Goal: Contribute content: Contribute content

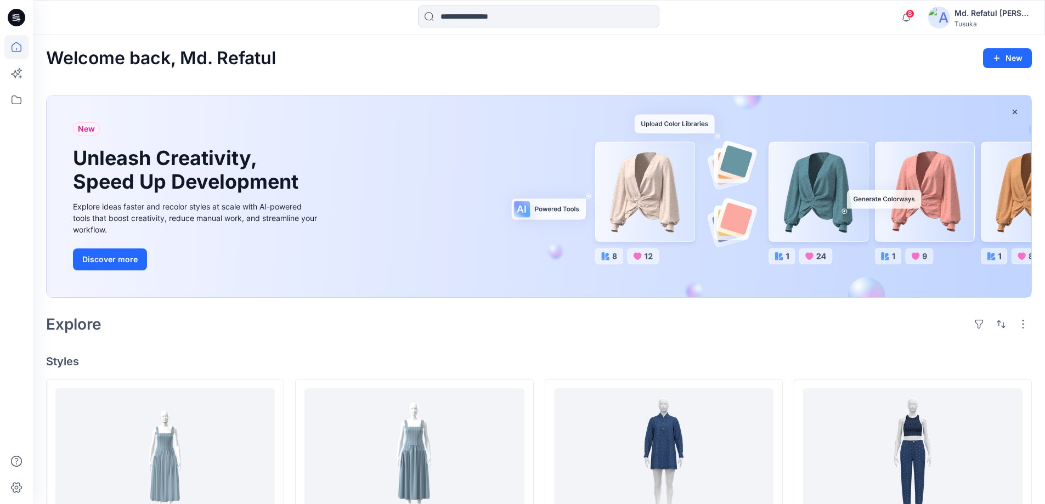
click at [950, 21] on img at bounding box center [939, 18] width 22 height 22
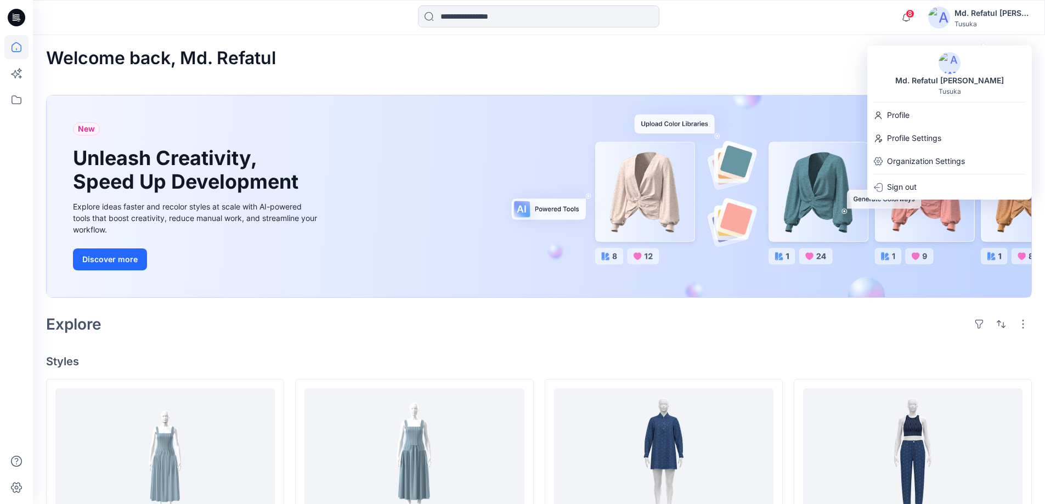
scroll to position [55, 0]
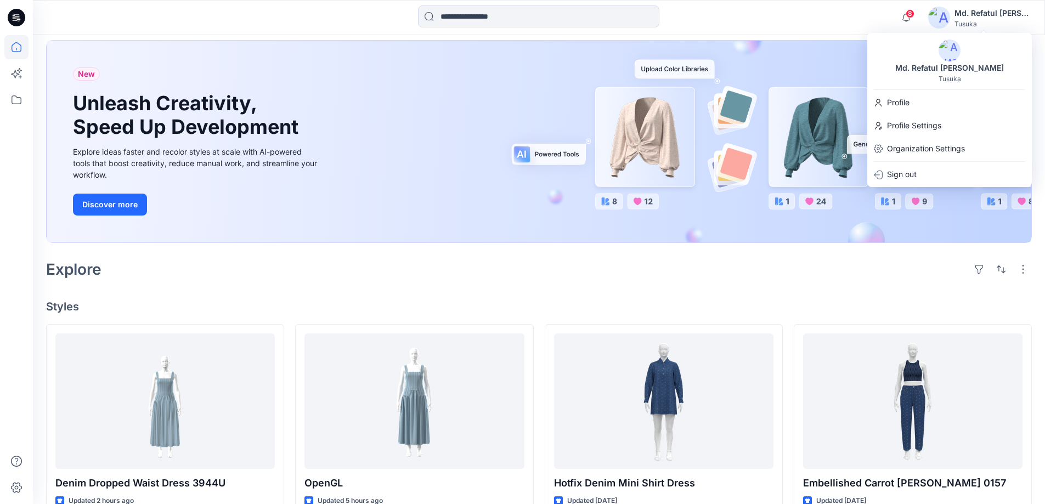
click at [364, 294] on div "Welcome back, Md. Refatul New New Unleash Creativity, Speed Up Development Expl…" at bounding box center [539, 476] width 1012 height 993
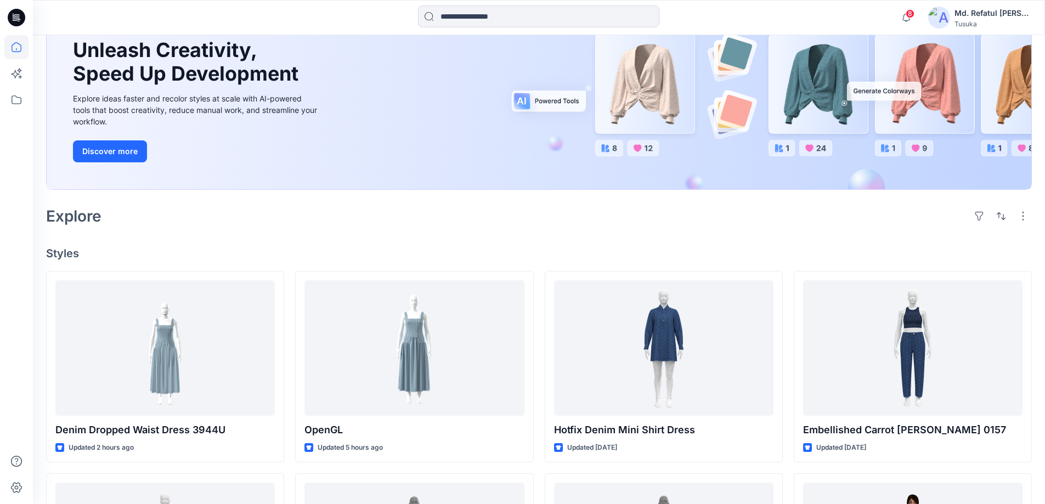
scroll to position [110, 0]
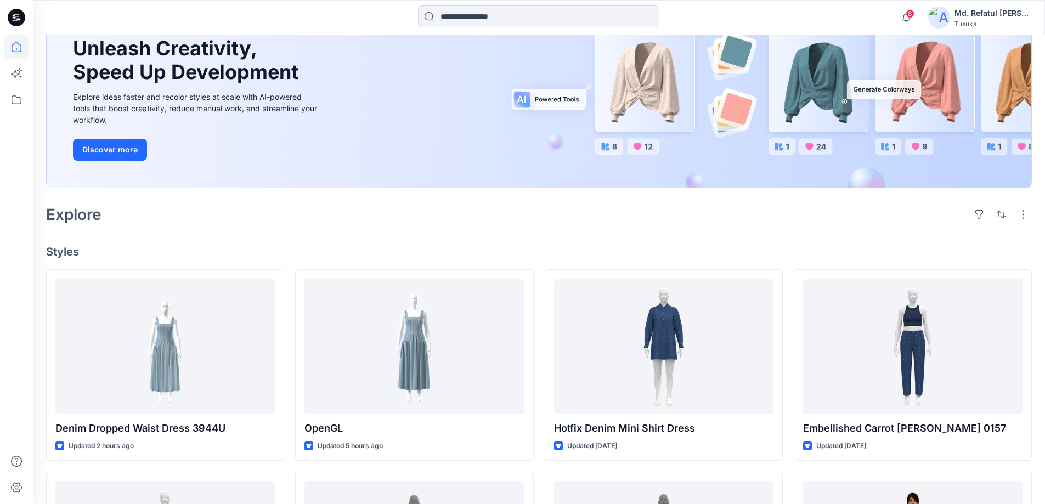
click at [950, 12] on img at bounding box center [939, 18] width 22 height 22
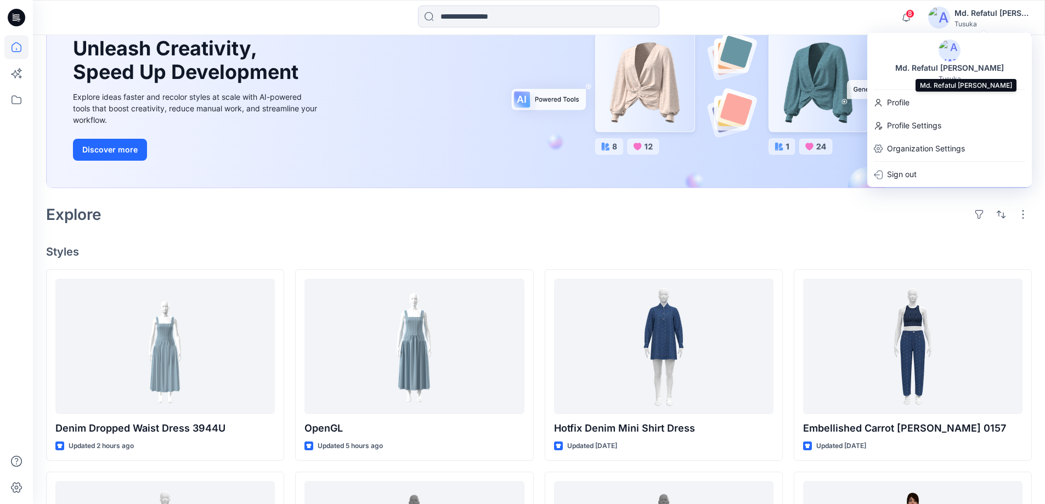
click at [938, 67] on div "Md. Refatul [PERSON_NAME]" at bounding box center [949, 67] width 122 height 13
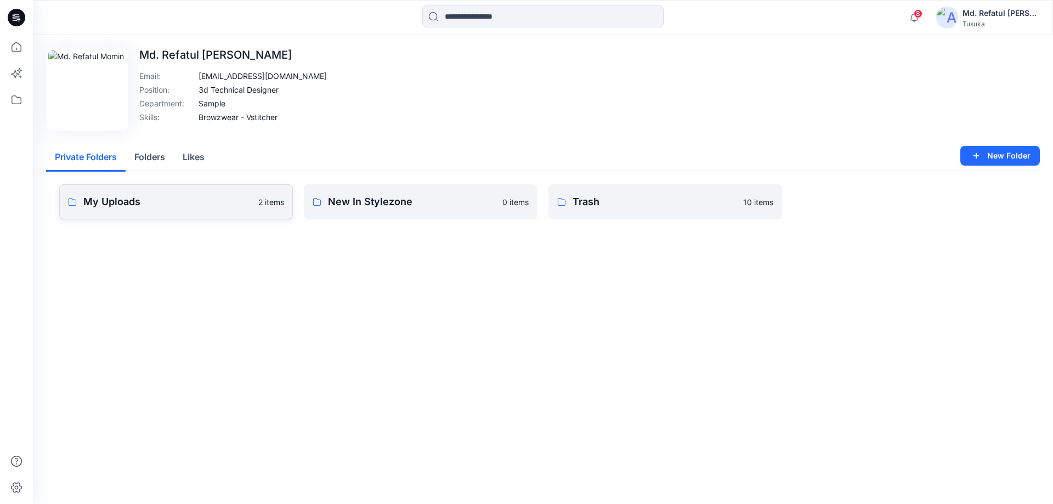
click at [128, 205] on p "My Uploads" at bounding box center [167, 201] width 168 height 15
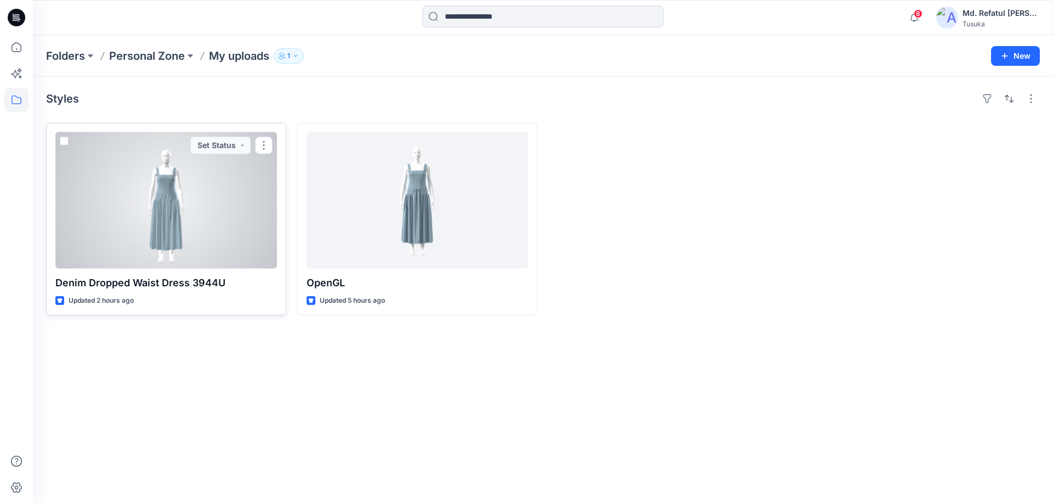
click at [163, 210] on div at bounding box center [166, 200] width 222 height 137
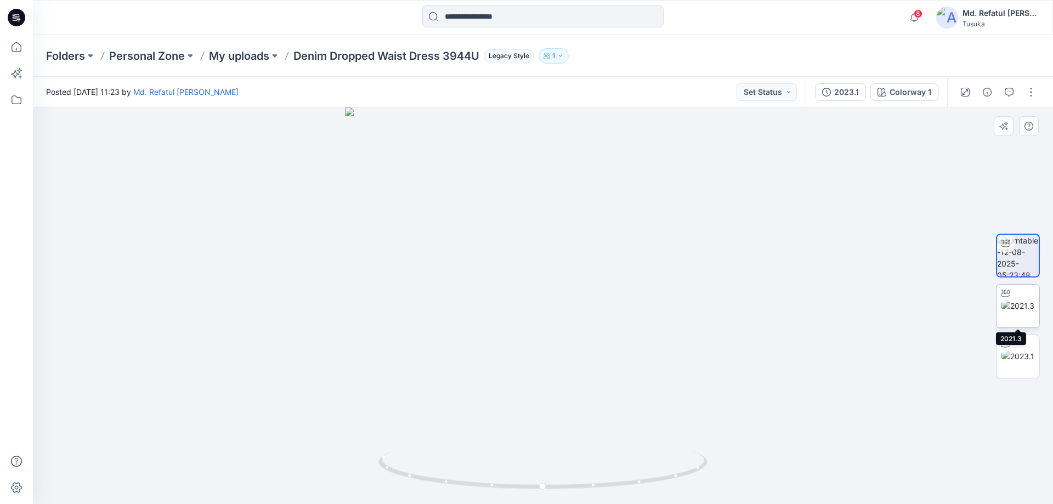
click at [1022, 300] on img at bounding box center [1017, 306] width 33 height 12
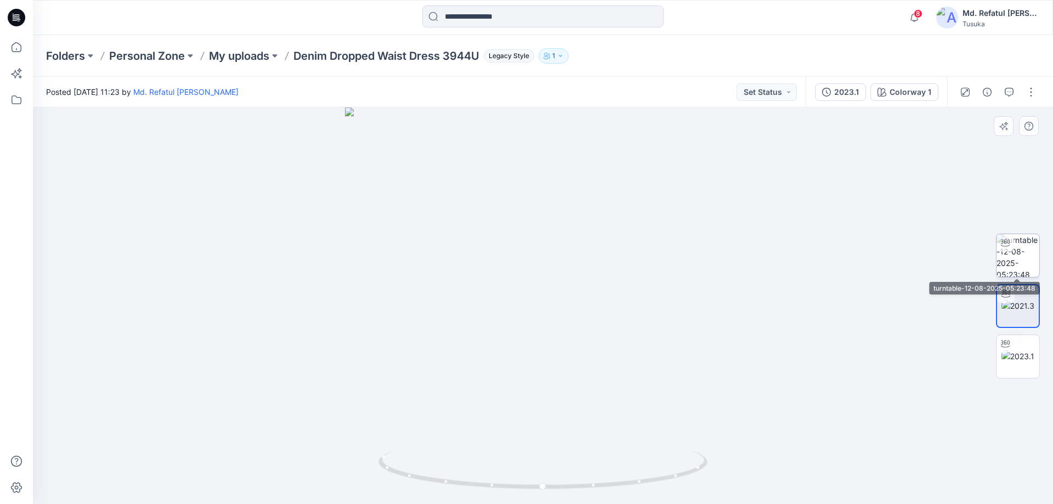
click at [1024, 257] on img at bounding box center [1017, 255] width 43 height 43
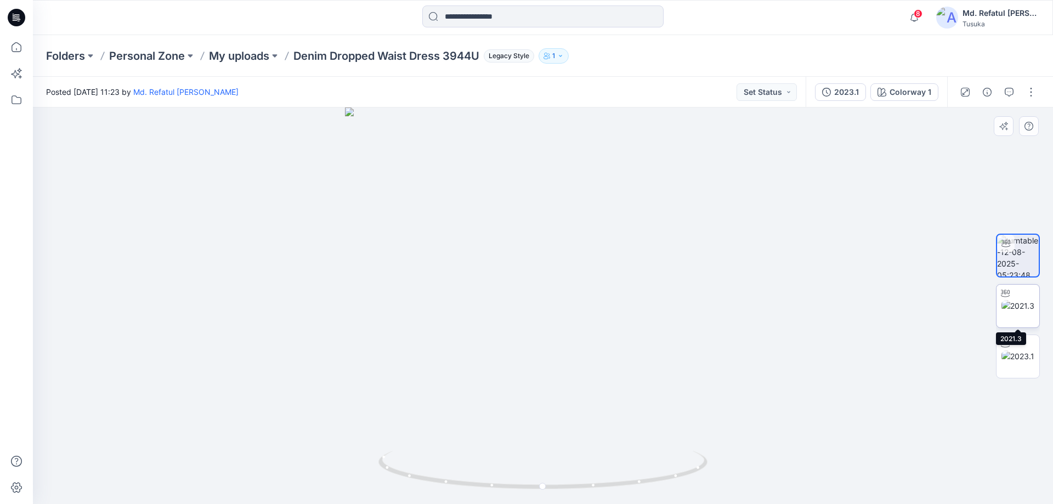
click at [1016, 302] on img at bounding box center [1017, 306] width 33 height 12
click at [958, 14] on img at bounding box center [947, 18] width 22 height 22
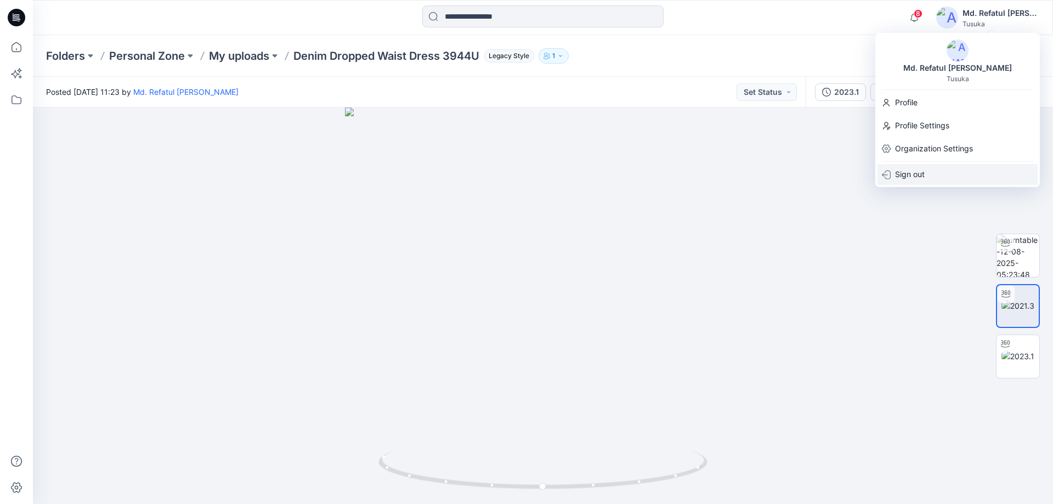
click at [914, 168] on p "Sign out" at bounding box center [910, 174] width 30 height 21
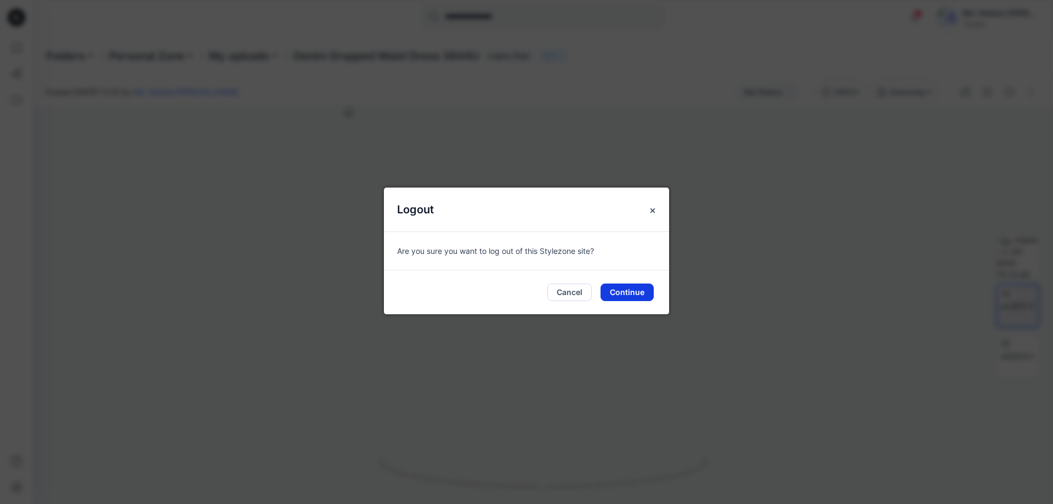
click at [638, 291] on button "Continue" at bounding box center [627, 293] width 53 height 18
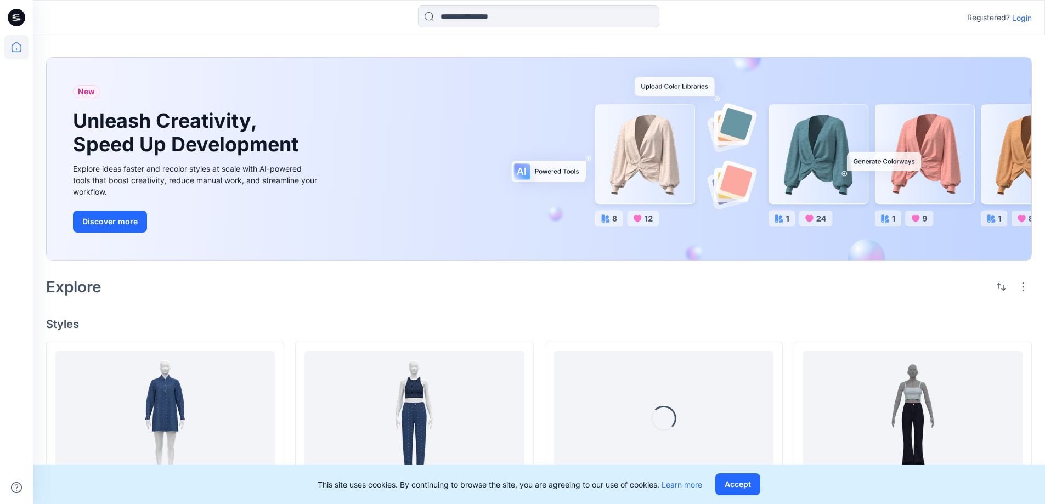
click at [1016, 18] on p "Login" at bounding box center [1022, 18] width 20 height 12
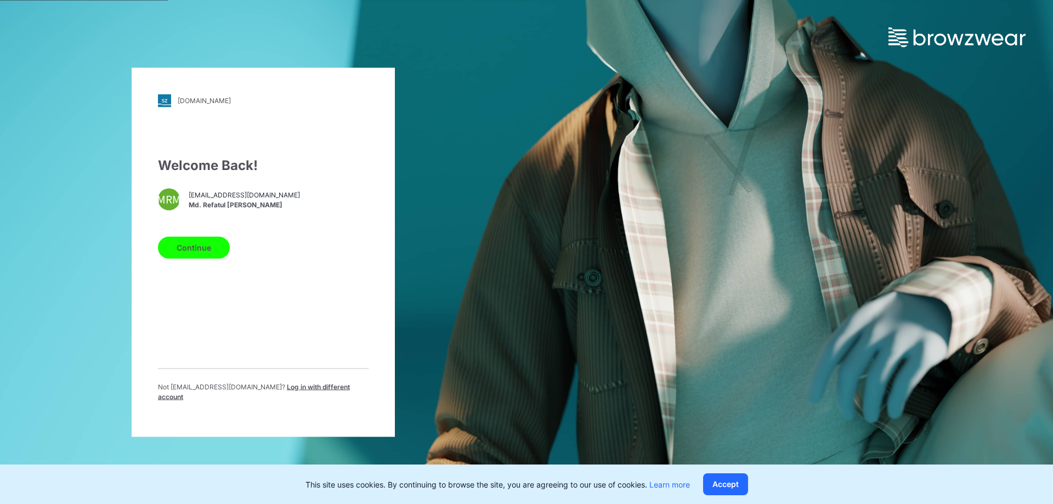
click at [274, 389] on span "Log in with different account" at bounding box center [254, 391] width 192 height 18
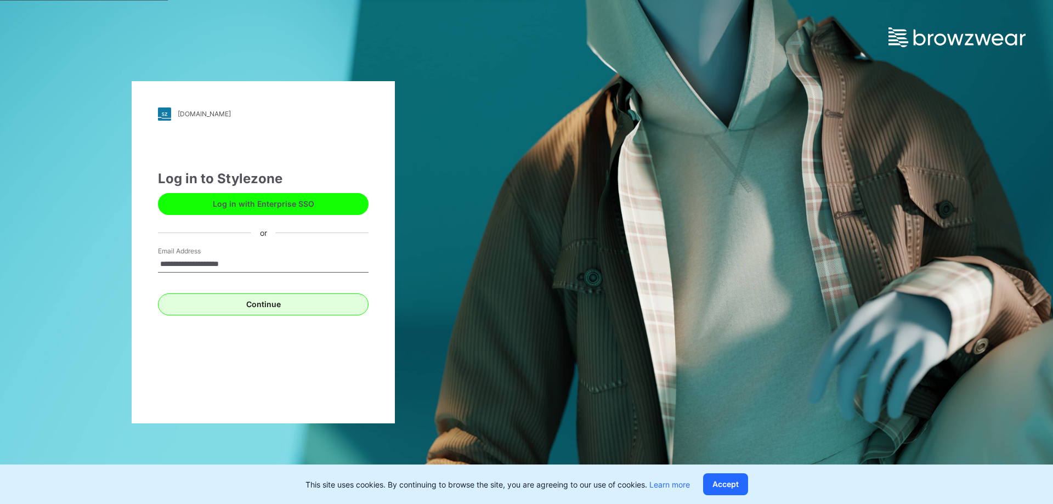
type input "**********"
click at [246, 309] on button "Continue" at bounding box center [263, 304] width 211 height 22
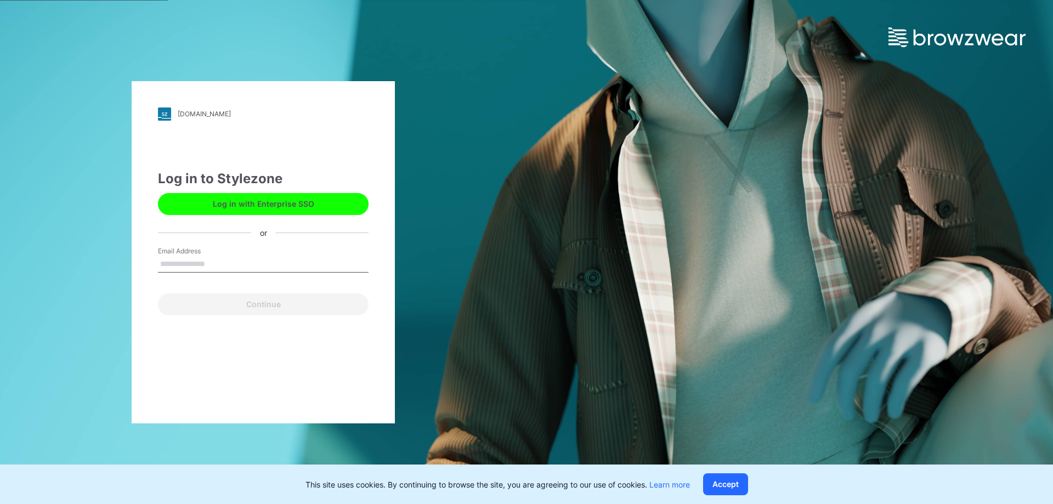
click at [212, 201] on button "Log in with Enterprise SSO" at bounding box center [263, 204] width 211 height 22
click at [230, 262] on input "Email Address" at bounding box center [263, 264] width 211 height 16
type input "**********"
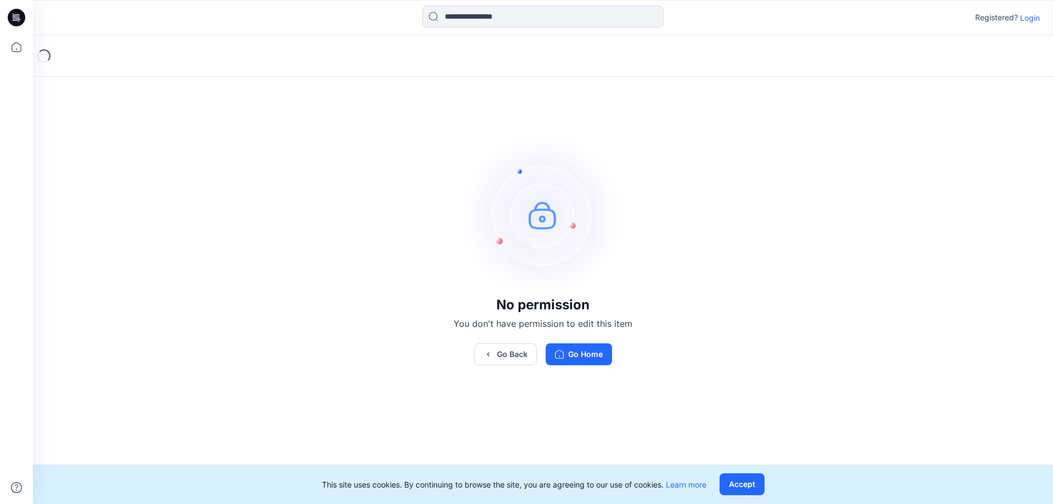
click at [1037, 21] on p "Login" at bounding box center [1030, 18] width 20 height 12
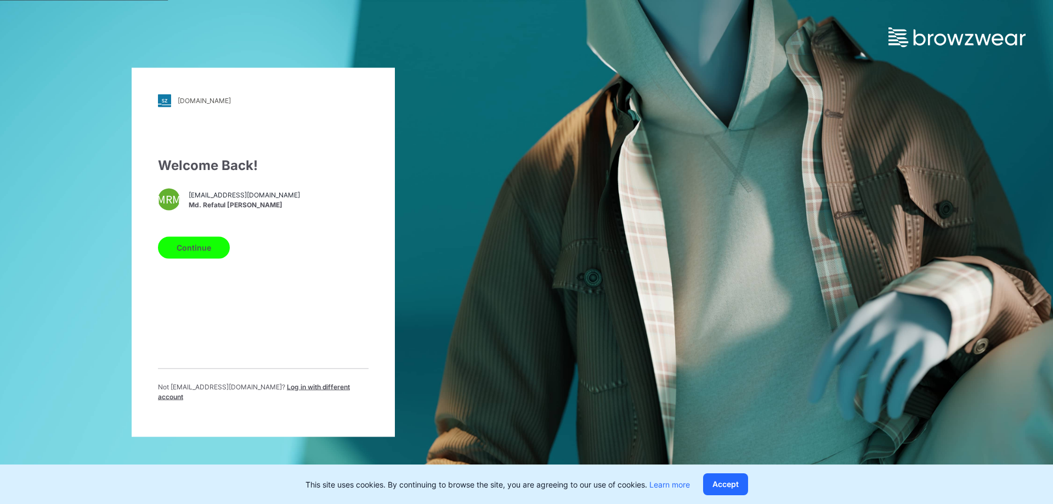
click at [191, 253] on button "Continue" at bounding box center [194, 247] width 72 height 22
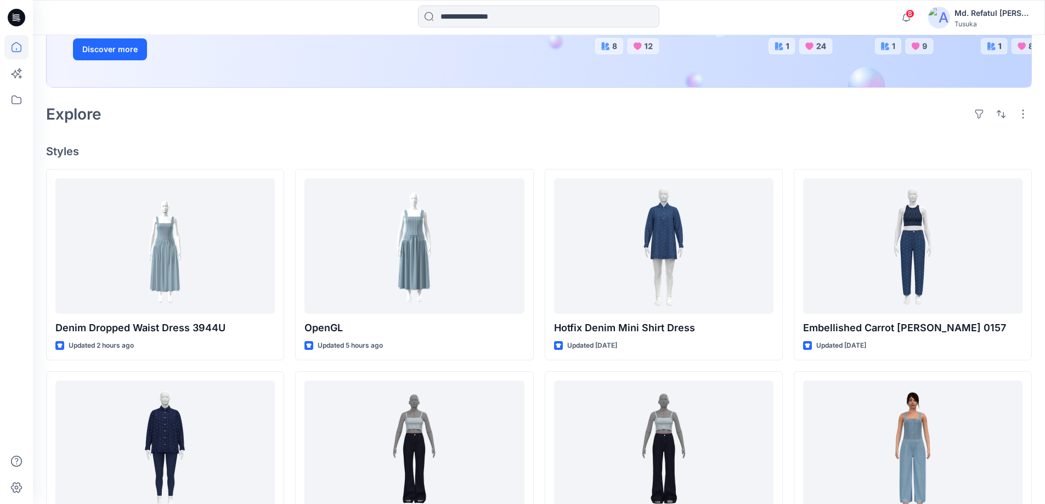
scroll to position [274, 0]
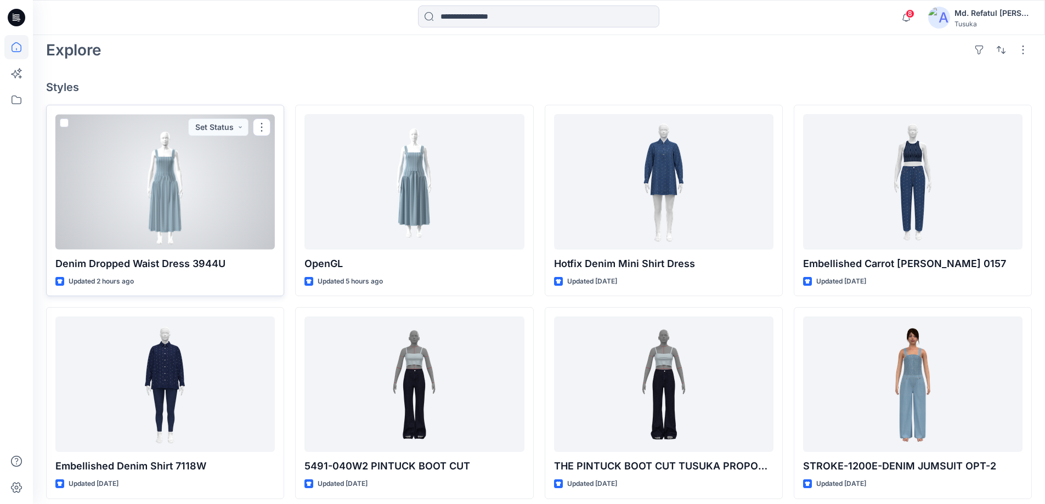
click at [192, 190] on div at bounding box center [164, 181] width 219 height 135
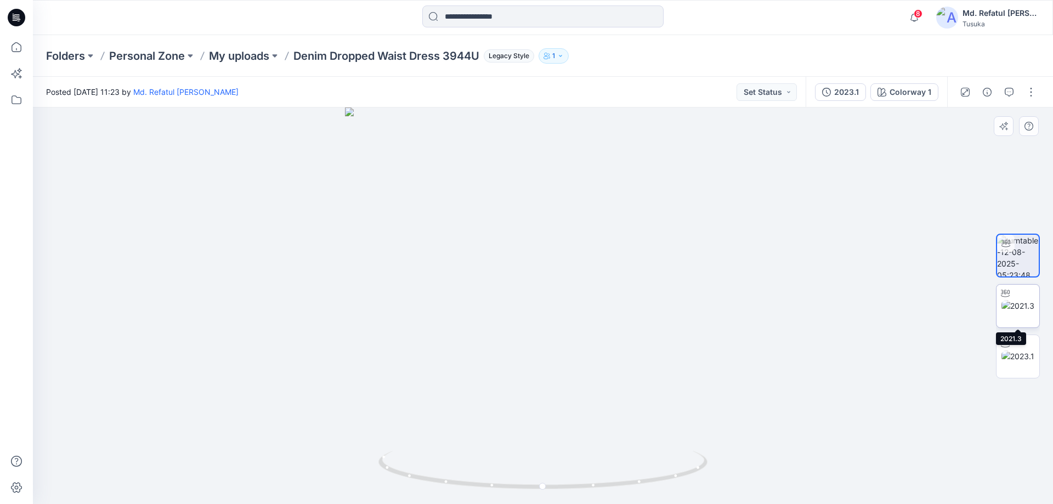
click at [1024, 308] on img at bounding box center [1017, 306] width 33 height 12
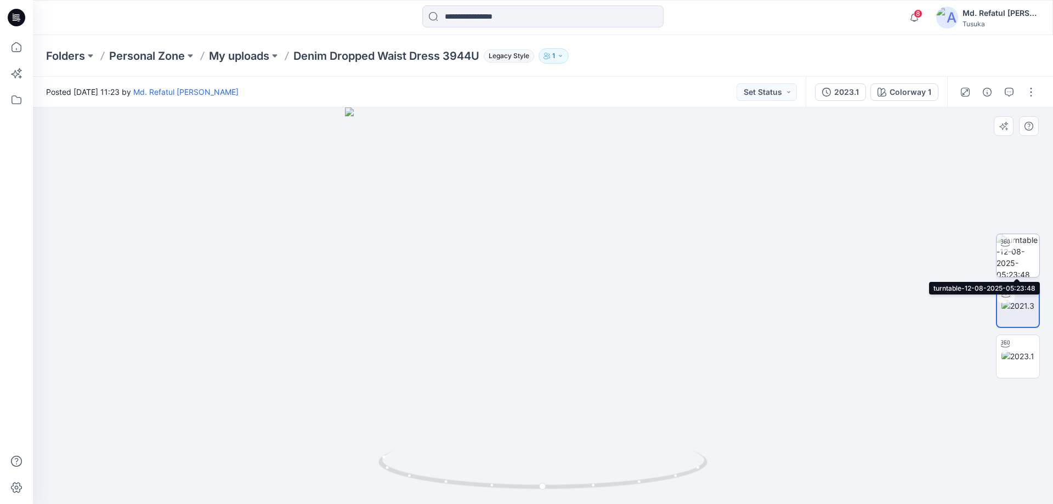
click at [1022, 272] on img at bounding box center [1017, 255] width 43 height 43
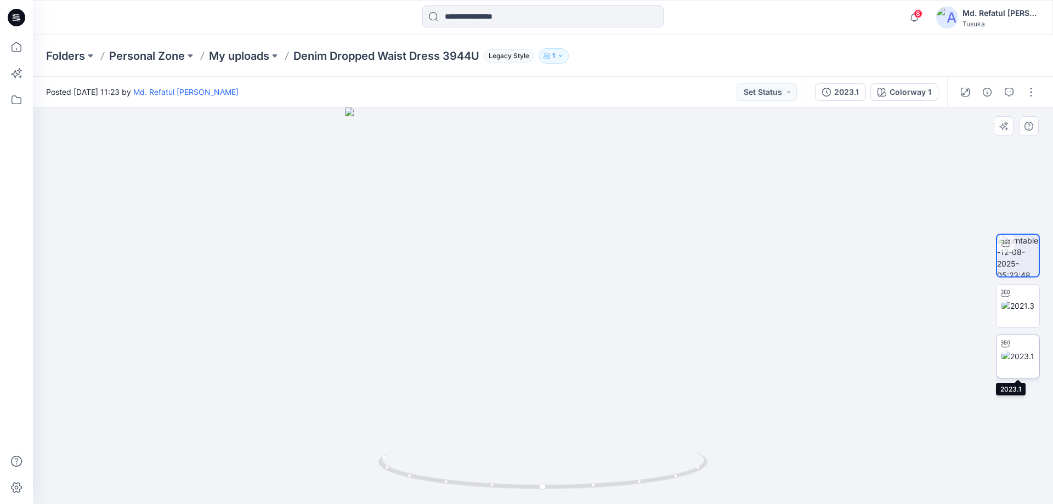
click at [1026, 362] on img at bounding box center [1017, 356] width 33 height 12
click at [1017, 362] on img at bounding box center [1017, 356] width 33 height 12
click at [1024, 308] on img at bounding box center [1017, 306] width 33 height 12
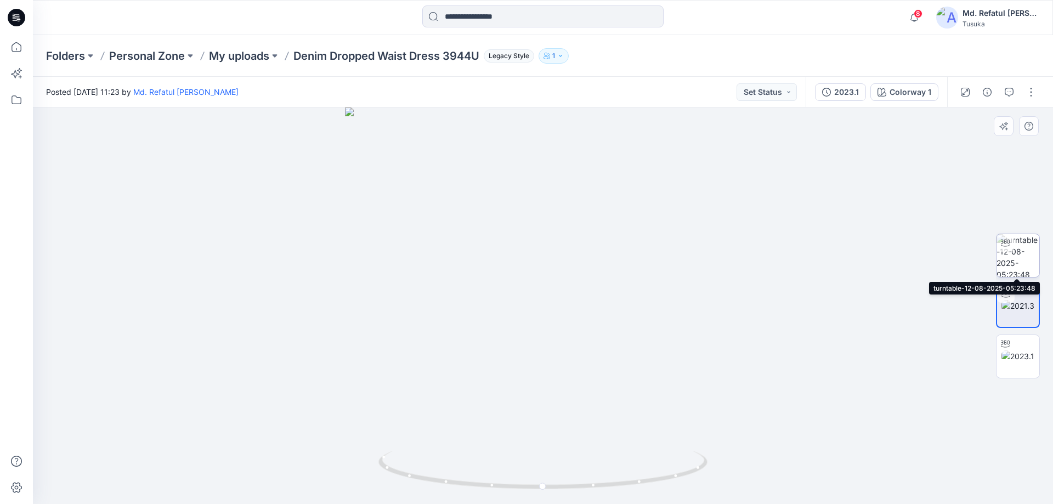
click at [1026, 253] on img at bounding box center [1017, 255] width 43 height 43
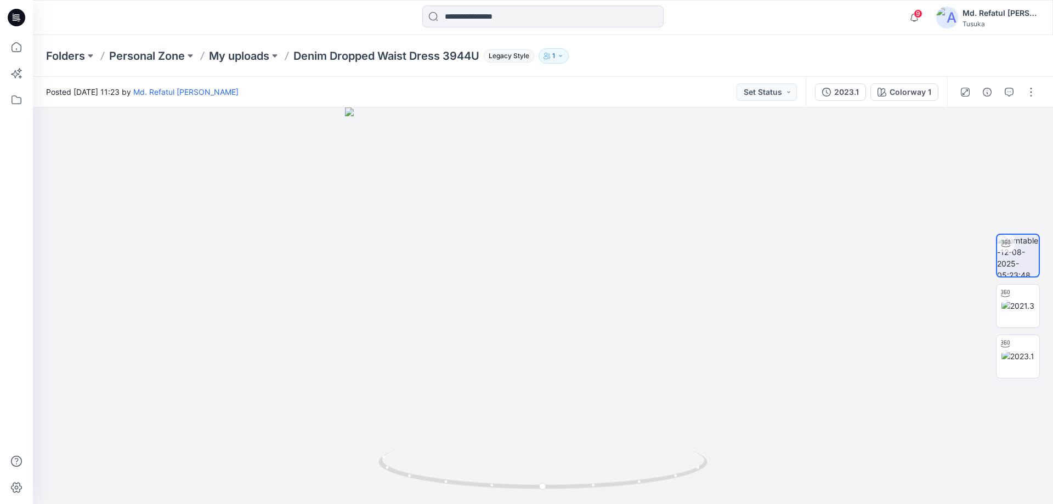
click at [958, 19] on img at bounding box center [947, 18] width 22 height 22
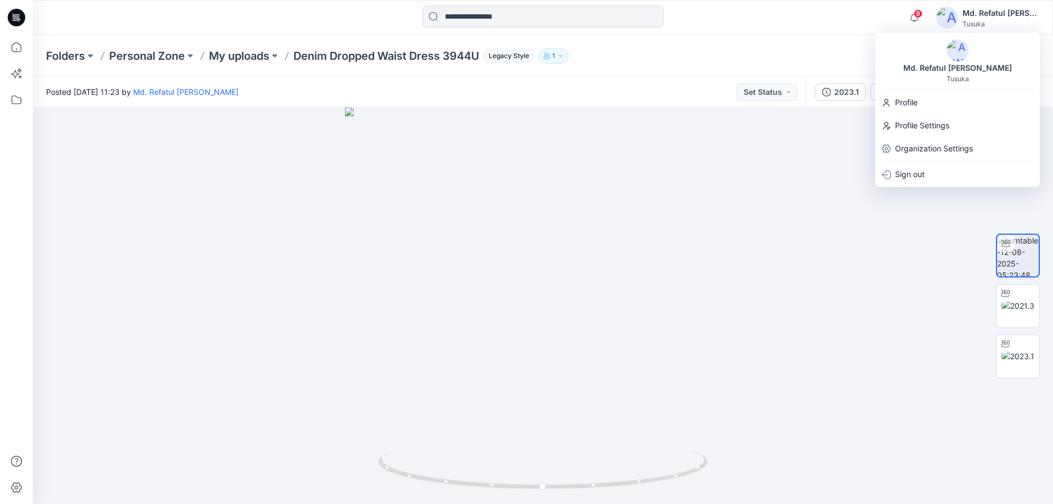
click at [949, 55] on img at bounding box center [958, 50] width 22 height 22
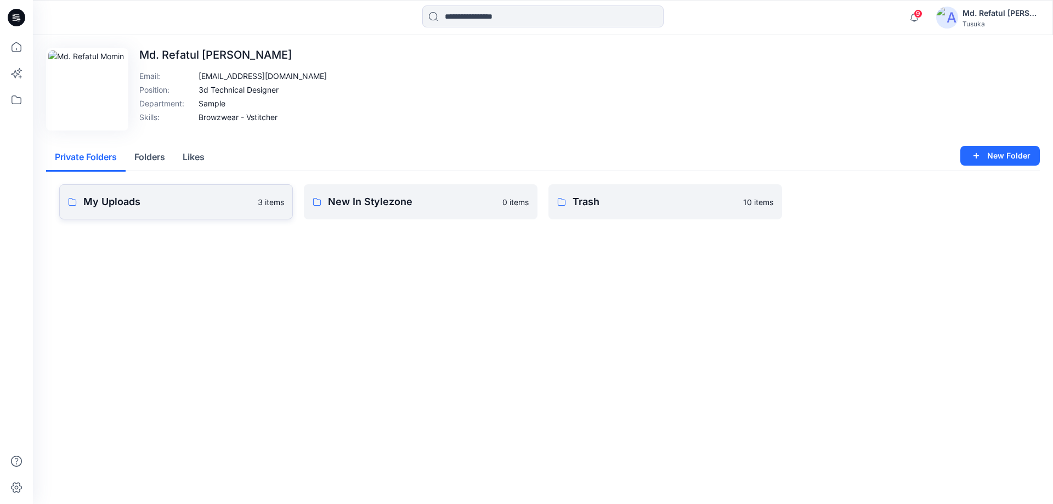
click at [151, 213] on link "My Uploads 3 items" at bounding box center [176, 201] width 234 height 35
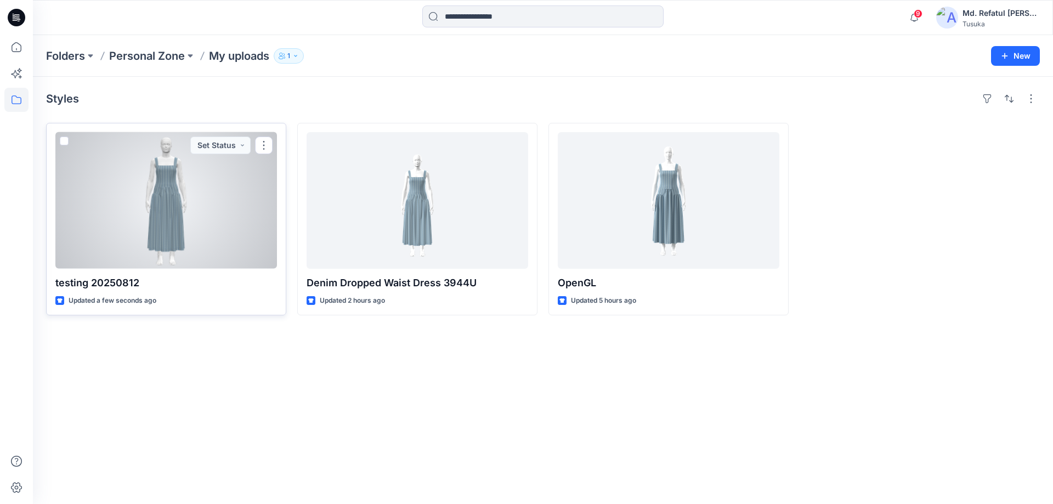
click at [158, 228] on div at bounding box center [166, 200] width 222 height 137
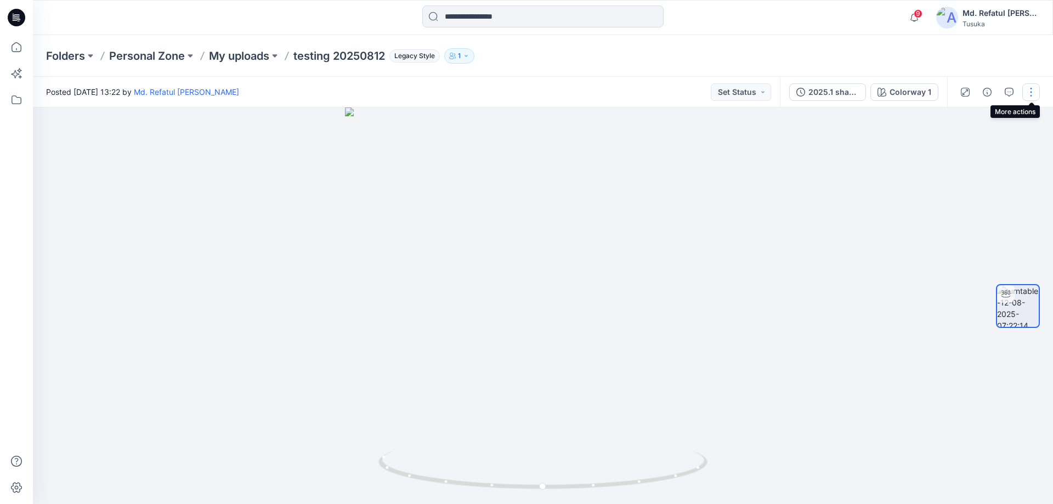
click at [1030, 97] on button "button" at bounding box center [1031, 92] width 18 height 18
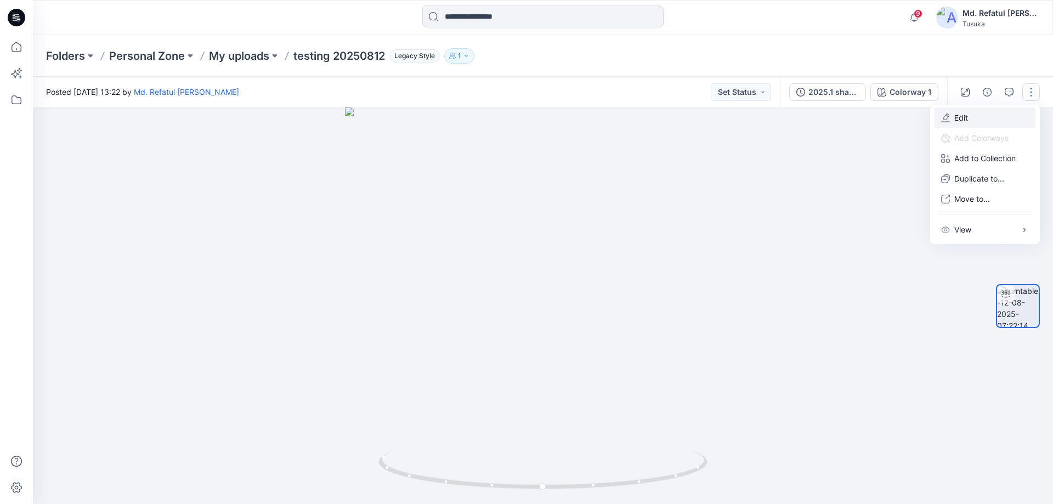
click at [1001, 118] on button "Edit" at bounding box center [985, 117] width 101 height 20
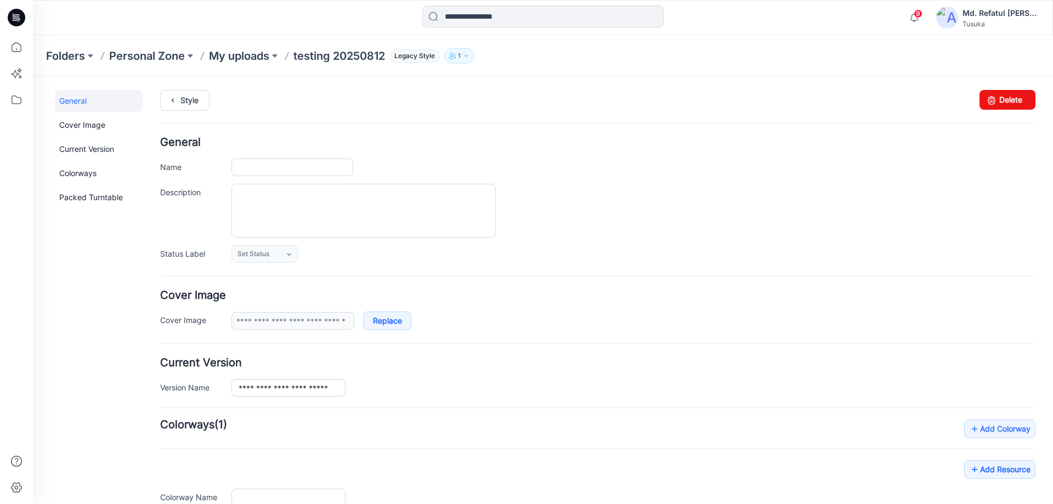
type input "**********"
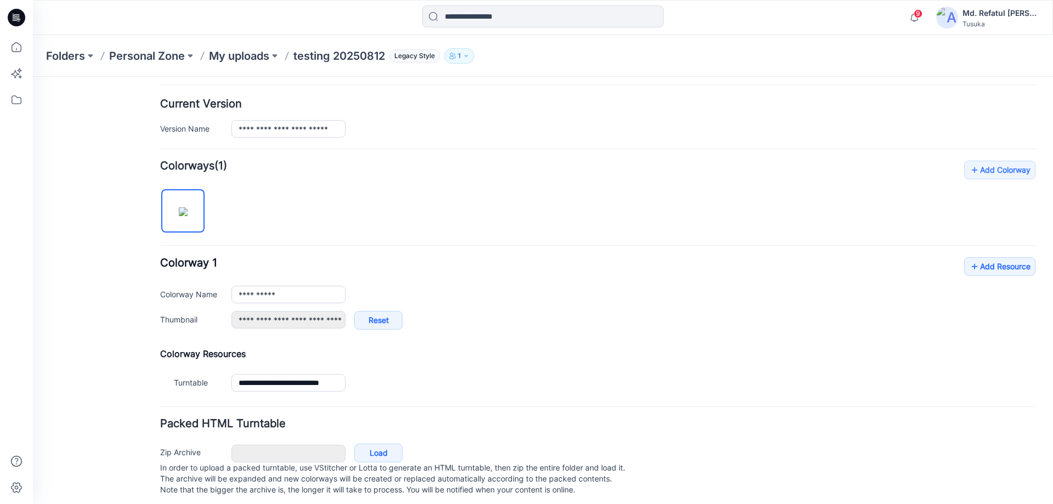
scroll to position [276, 0]
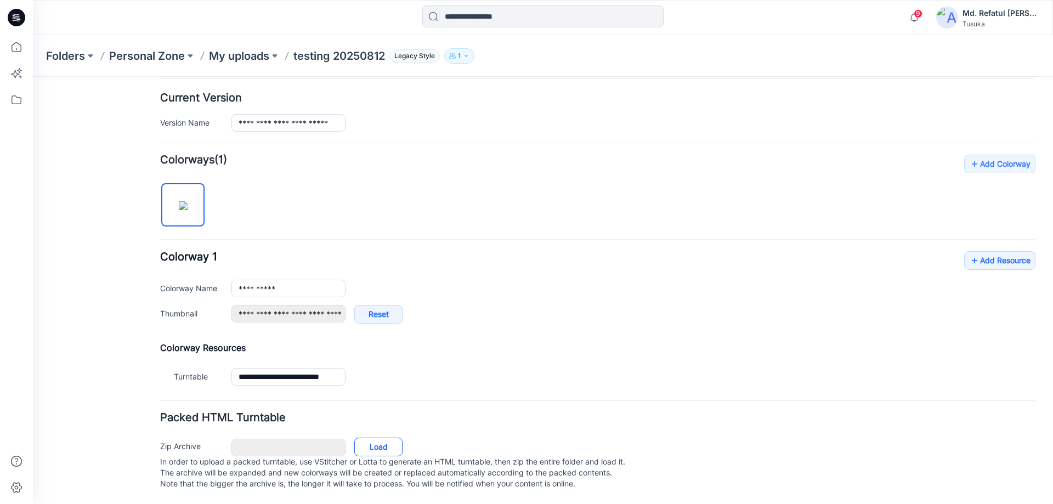
click at [388, 438] on link "Load" at bounding box center [378, 447] width 48 height 19
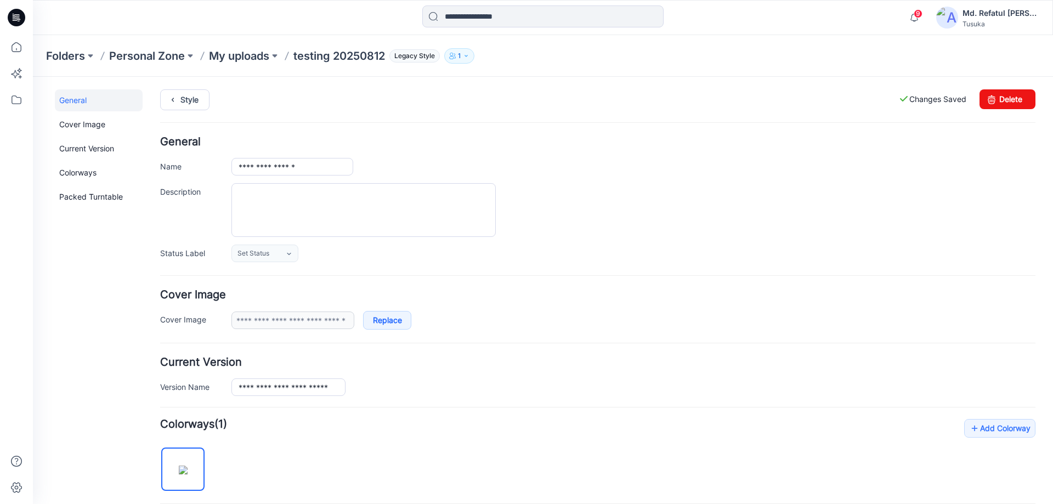
scroll to position [0, 0]
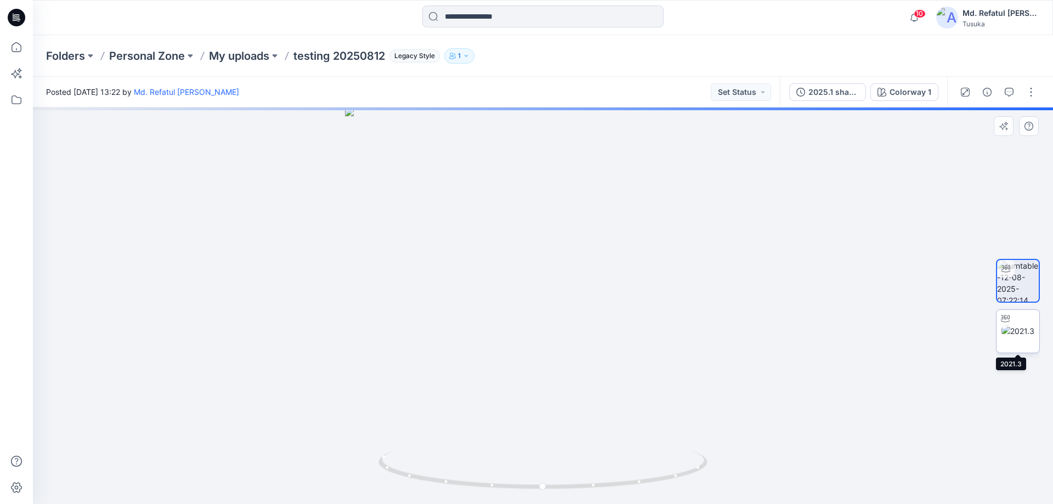
click at [1017, 337] on img at bounding box center [1017, 331] width 33 height 12
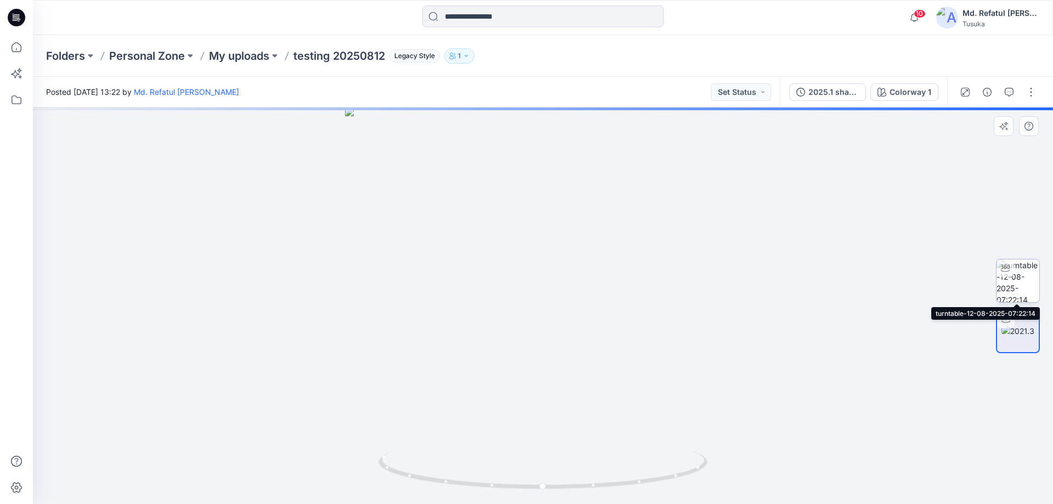
click at [1019, 281] on img at bounding box center [1017, 280] width 43 height 43
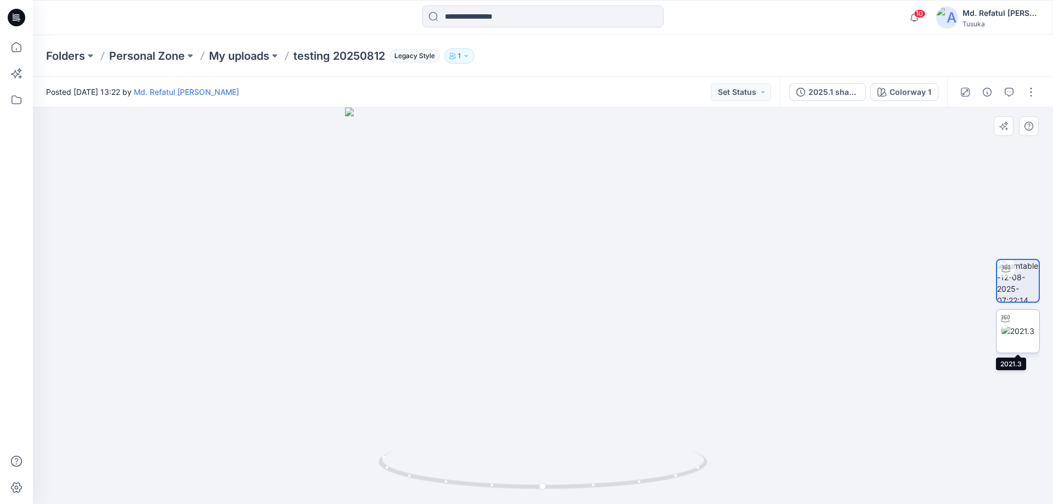
click at [1025, 326] on img at bounding box center [1017, 331] width 33 height 12
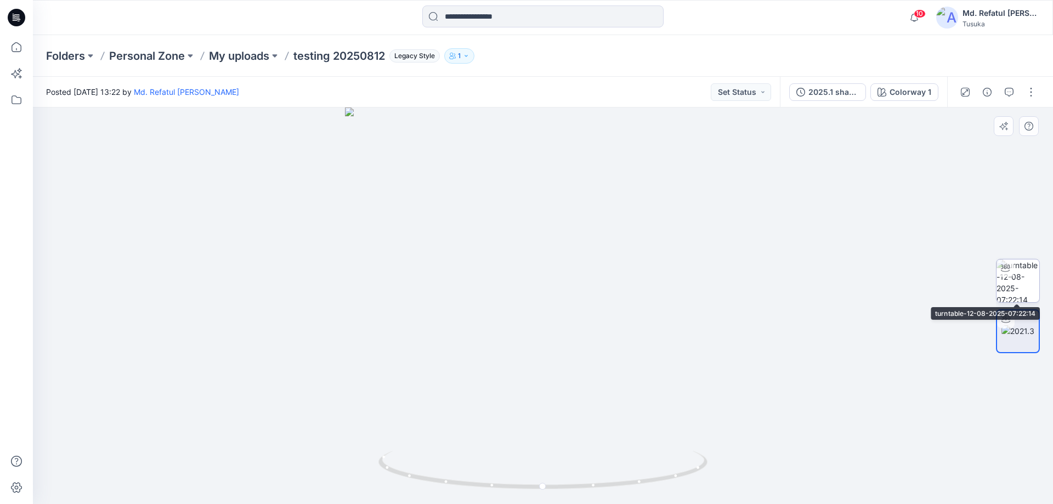
click at [1017, 286] on img at bounding box center [1017, 280] width 43 height 43
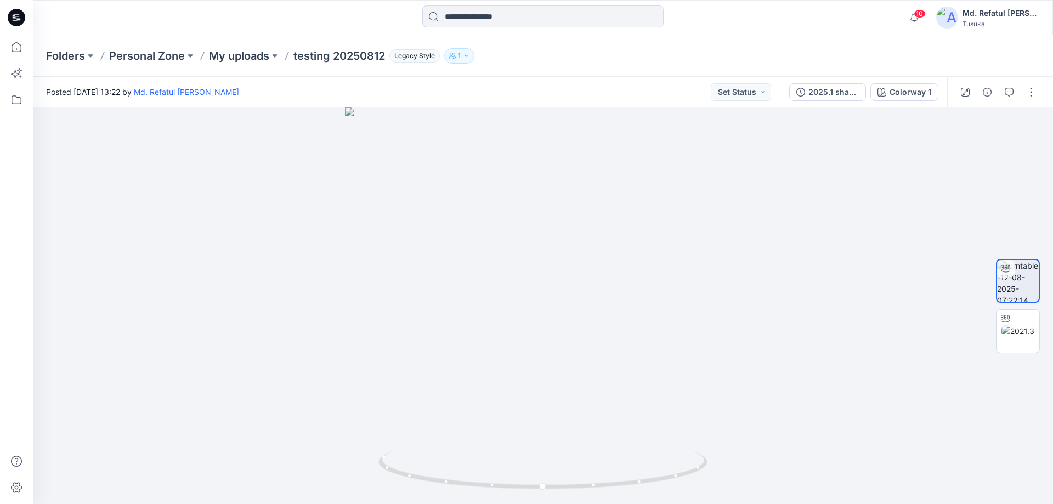
click at [13, 60] on div at bounding box center [16, 269] width 24 height 469
click at [17, 50] on icon at bounding box center [16, 47] width 24 height 24
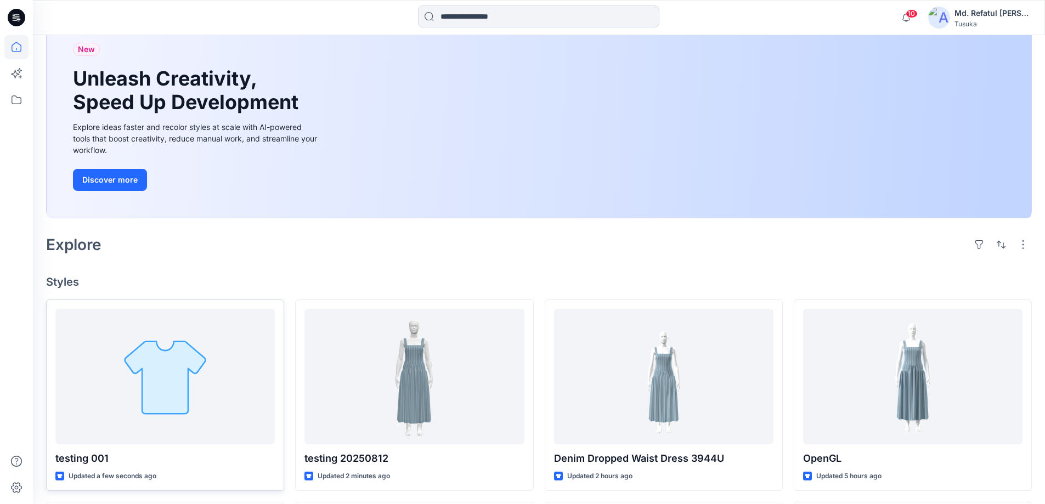
scroll to position [165, 0]
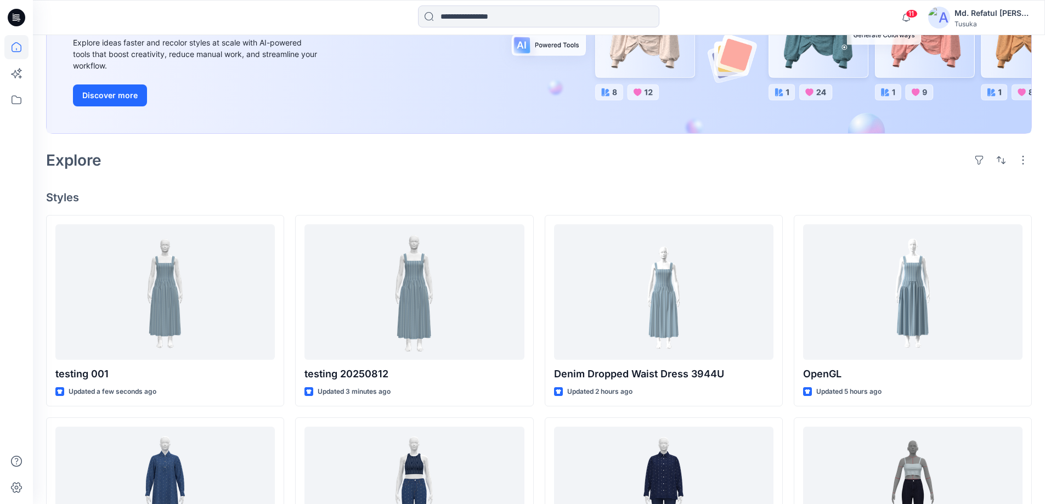
scroll to position [165, 0]
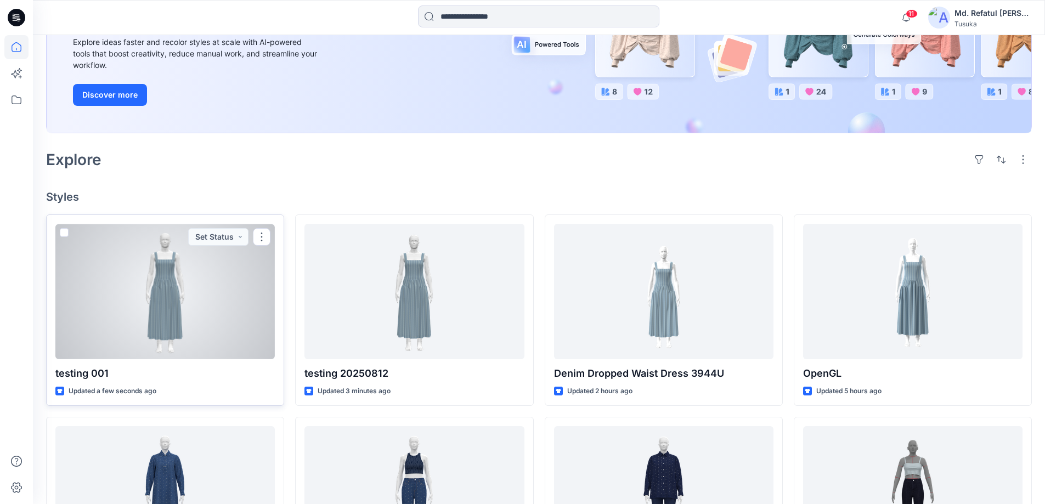
click at [196, 268] on div at bounding box center [164, 291] width 219 height 135
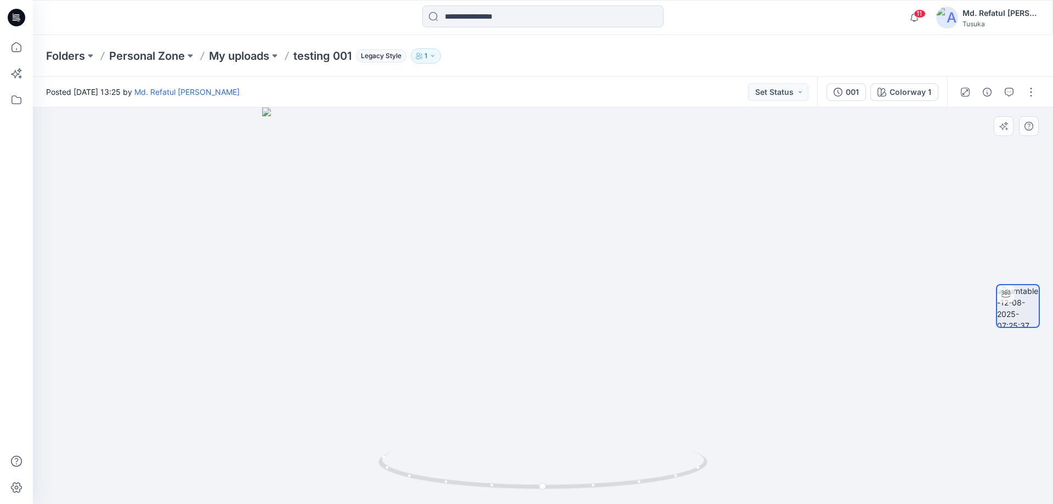
drag, startPoint x: 608, startPoint y: 303, endPoint x: 541, endPoint y: 373, distance: 96.6
click at [541, 373] on img at bounding box center [542, 305] width 561 height 397
drag, startPoint x: 558, startPoint y: 489, endPoint x: 202, endPoint y: 475, distance: 355.6
click at [202, 475] on div at bounding box center [543, 305] width 1020 height 397
drag, startPoint x: 527, startPoint y: 404, endPoint x: 298, endPoint y: 525, distance: 258.8
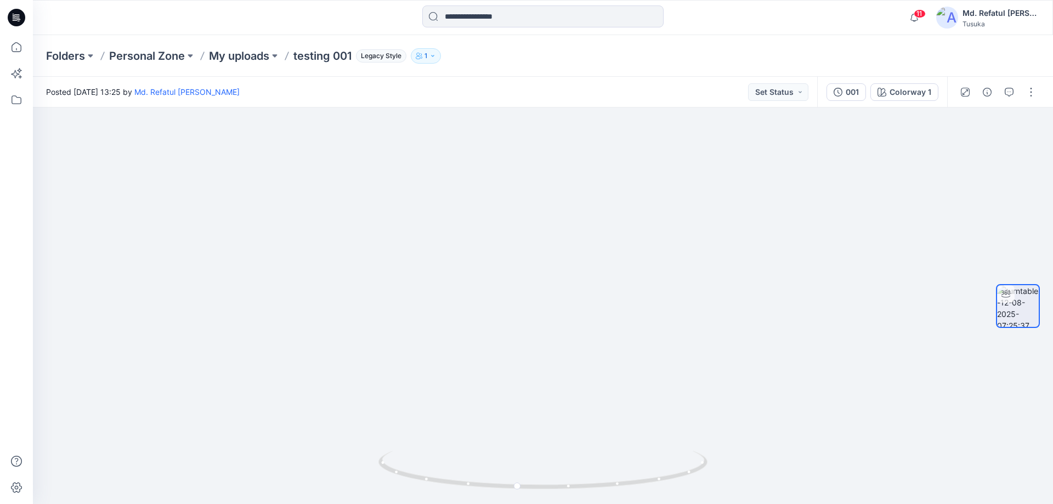
click at [298, 503] on html "11 Notifications Your style testing 001 is ready 1 new Colorways Just now Your …" at bounding box center [526, 252] width 1053 height 504
drag, startPoint x: 473, startPoint y: 454, endPoint x: 471, endPoint y: 525, distance: 71.3
click at [471, 503] on html "11 Notifications Your style testing 001 is ready 1 new Colorways Just now Your …" at bounding box center [526, 252] width 1053 height 504
drag, startPoint x: 526, startPoint y: 249, endPoint x: 529, endPoint y: 212, distance: 37.4
click at [529, 212] on img at bounding box center [526, 218] width 1069 height 572
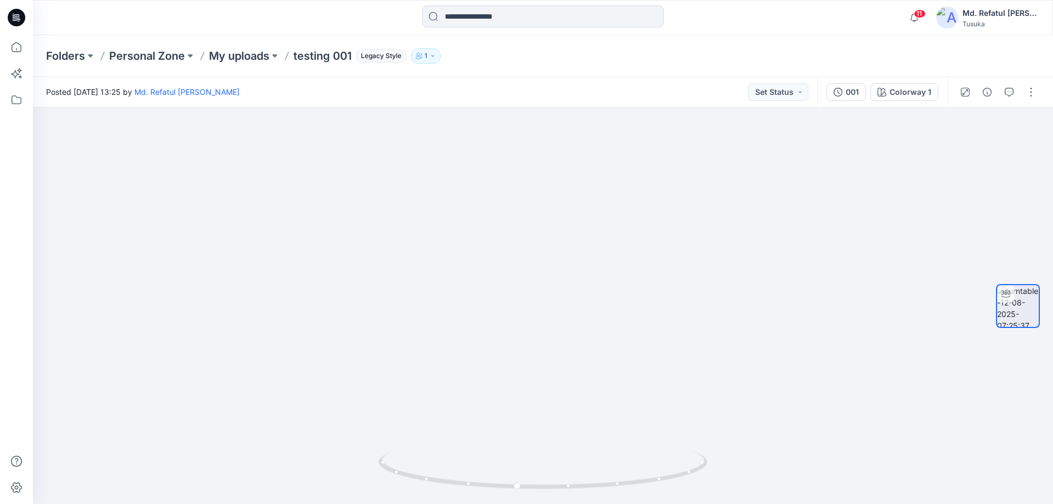
drag, startPoint x: 543, startPoint y: 290, endPoint x: 536, endPoint y: 92, distance: 197.6
click at [536, 92] on div "Posted Tuesday, August 12, 2025 13:25 by Md. Refatul Momin Set Status 001 Color…" at bounding box center [543, 290] width 1020 height 427
drag, startPoint x: 593, startPoint y: 487, endPoint x: 649, endPoint y: 478, distance: 56.7
click at [649, 478] on icon at bounding box center [544, 471] width 332 height 41
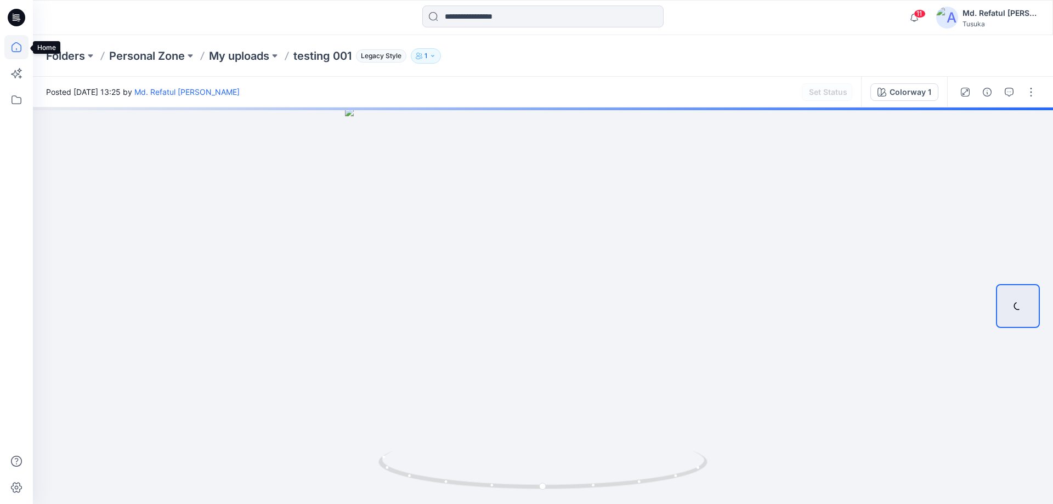
click at [18, 46] on icon at bounding box center [16, 47] width 24 height 24
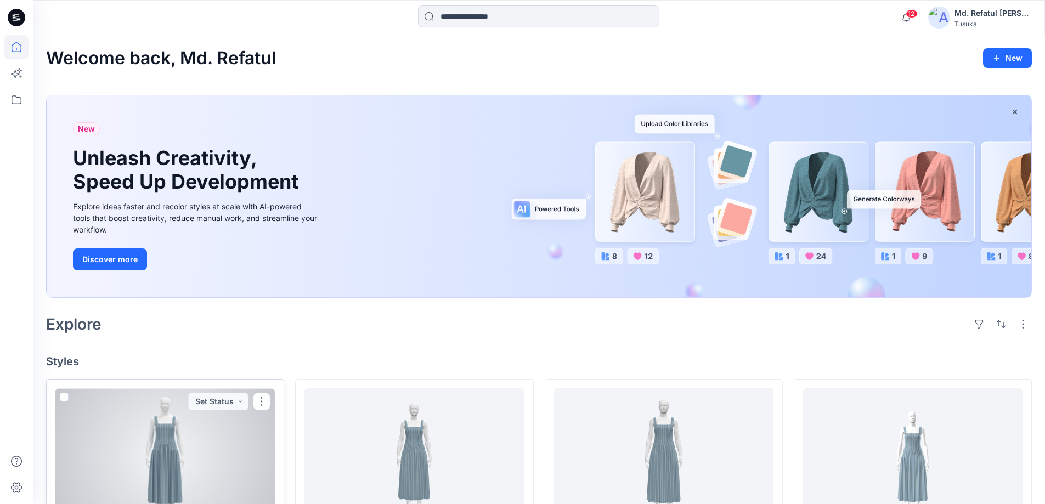
click at [209, 453] on div at bounding box center [164, 455] width 219 height 135
